Goal: Information Seeking & Learning: Learn about a topic

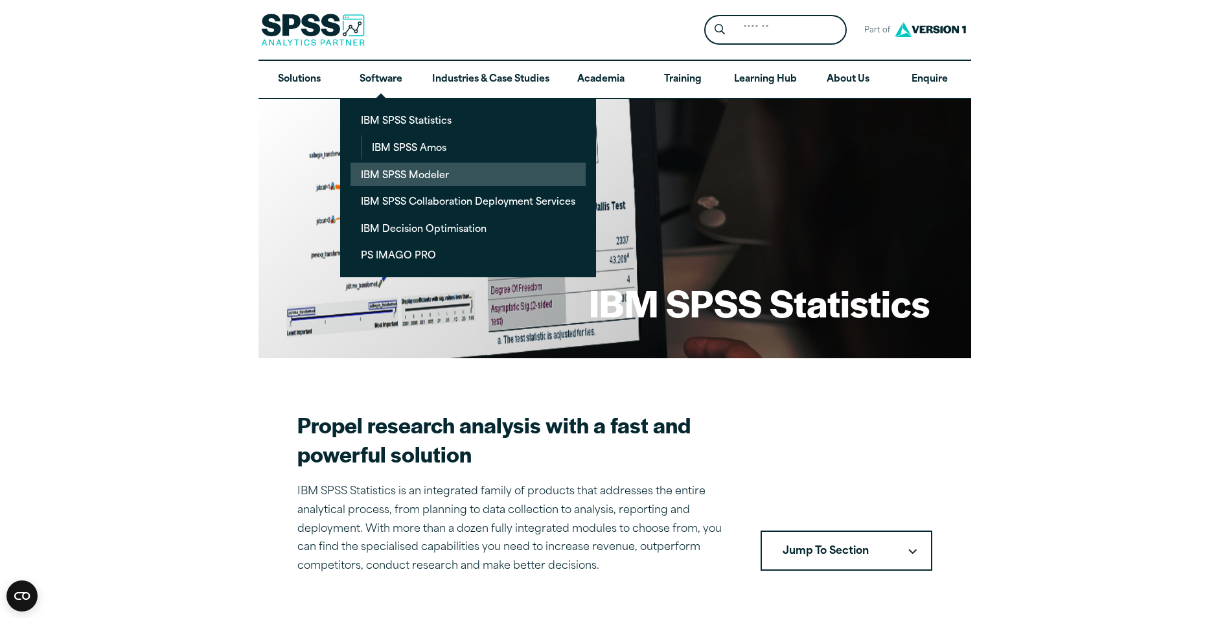
click at [398, 177] on link "IBM SPSS Modeler" at bounding box center [467, 175] width 235 height 24
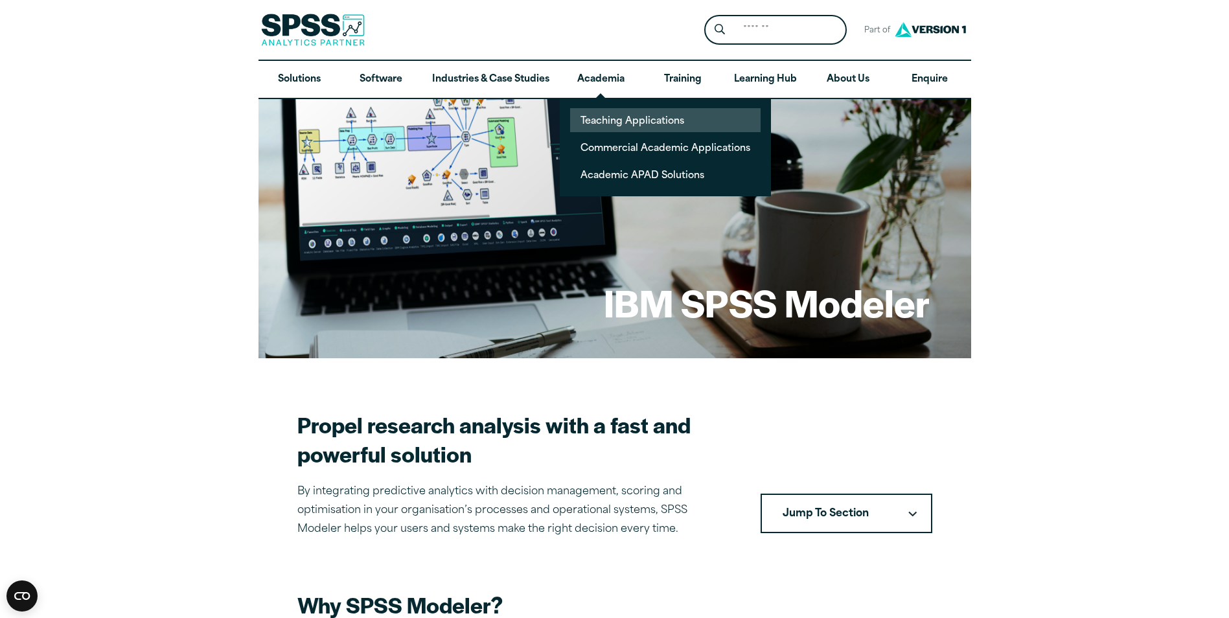
click at [612, 113] on link "Teaching Applications" at bounding box center [665, 120] width 190 height 24
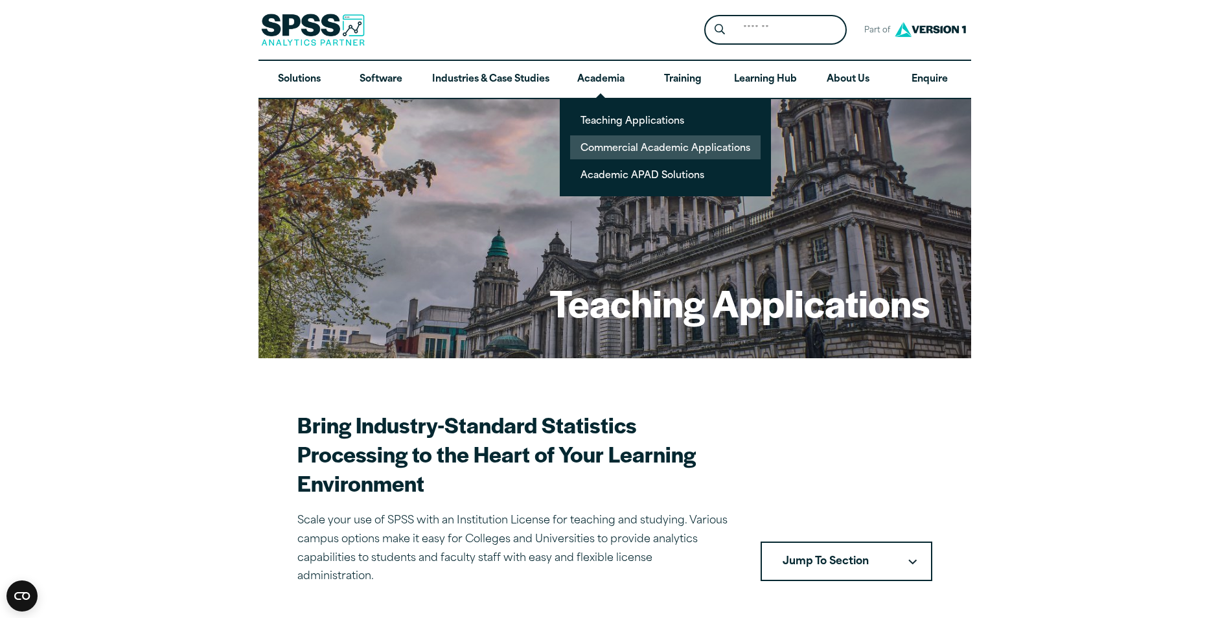
click at [599, 141] on link "Commercial Academic Applications" at bounding box center [665, 147] width 190 height 24
